Goal: Information Seeking & Learning: Find specific fact

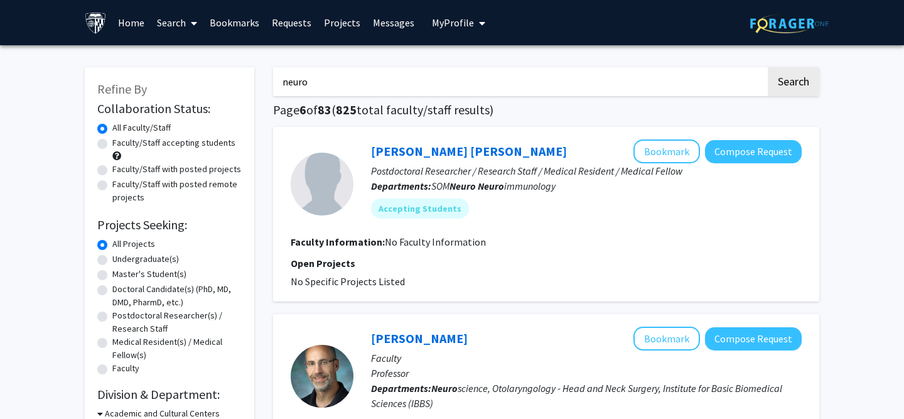
click at [380, 90] on input "neuro" at bounding box center [519, 81] width 493 height 29
type input "h"
type input "egeth"
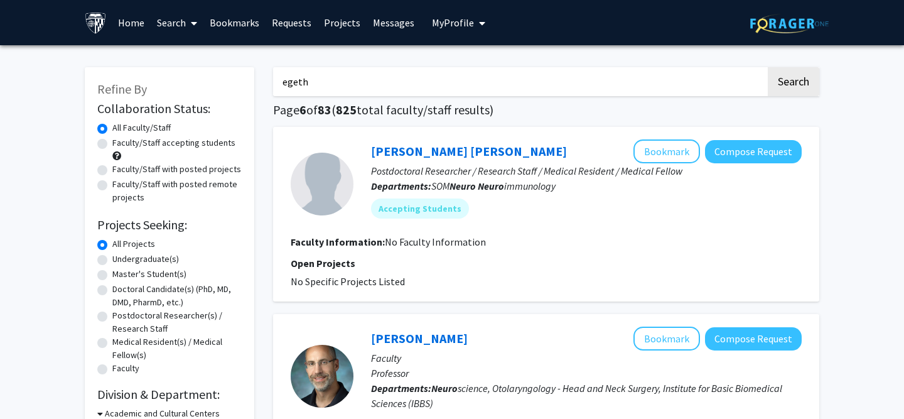
click at [768, 67] on button "Search" at bounding box center [794, 81] width 52 height 29
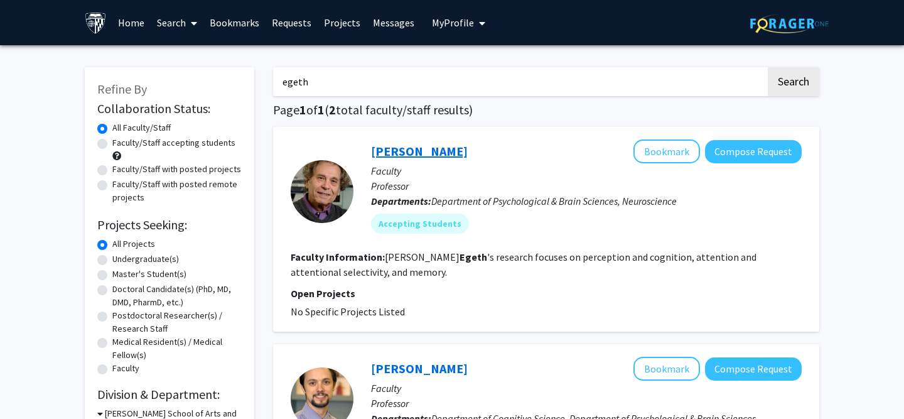
click at [425, 149] on link "[PERSON_NAME]" at bounding box center [419, 151] width 97 height 16
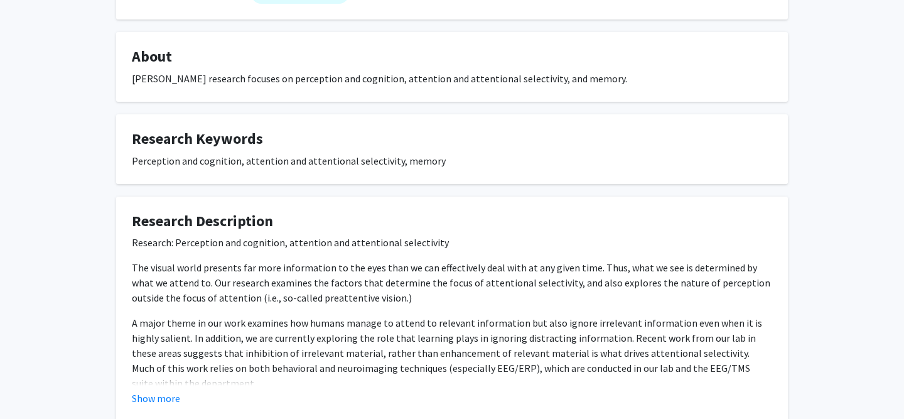
scroll to position [277, 0]
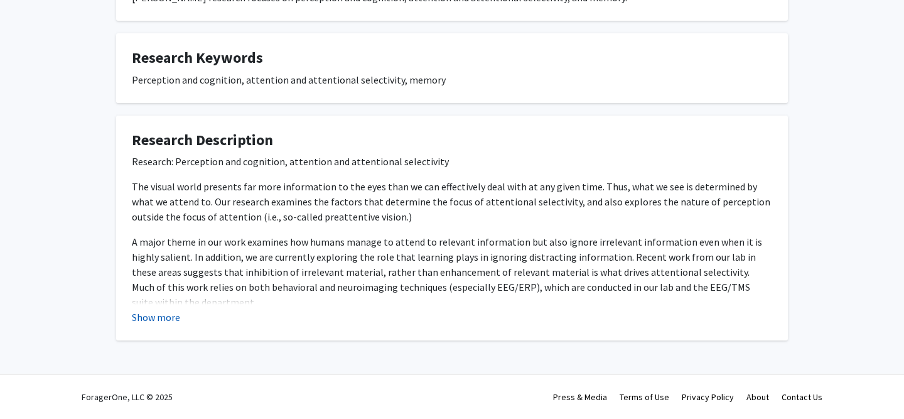
click at [148, 316] on button "Show more" at bounding box center [156, 317] width 48 height 15
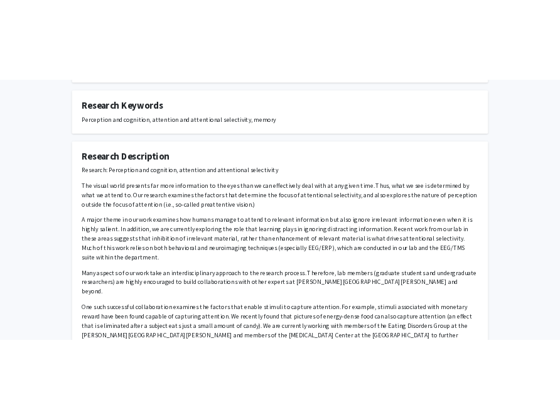
scroll to position [0, 0]
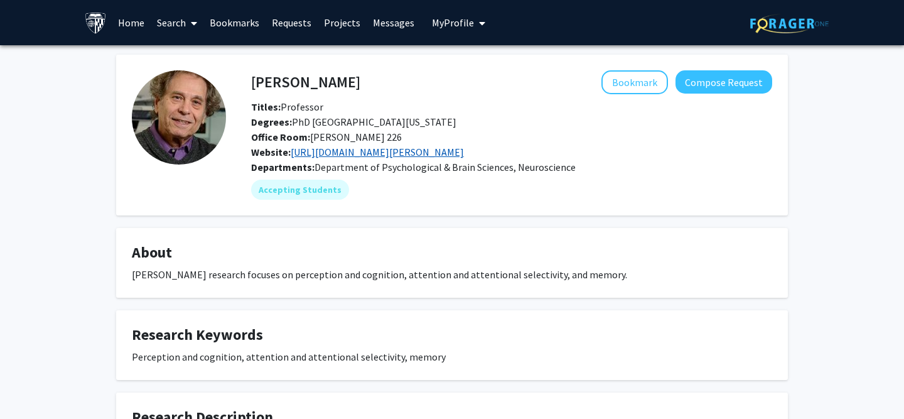
click at [385, 155] on link "[URL][DOMAIN_NAME][PERSON_NAME]" at bounding box center [377, 152] width 173 height 13
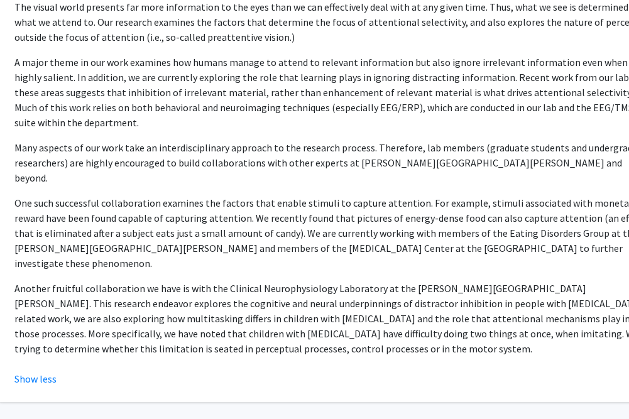
scroll to position [457, 52]
